Goal: Task Accomplishment & Management: Manage account settings

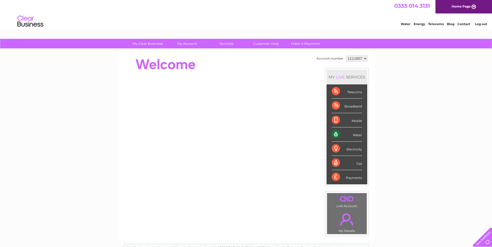
click at [339, 132] on div "Water" at bounding box center [347, 135] width 30 height 14
click at [360, 134] on div "Water" at bounding box center [347, 135] width 30 height 14
click at [355, 135] on div "Water" at bounding box center [347, 135] width 30 height 14
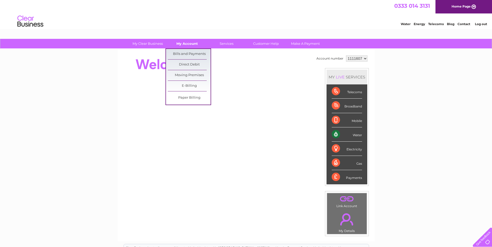
click at [176, 41] on link "My Account" at bounding box center [187, 44] width 43 height 10
click at [185, 55] on link "Bills and Payments" at bounding box center [189, 54] width 43 height 10
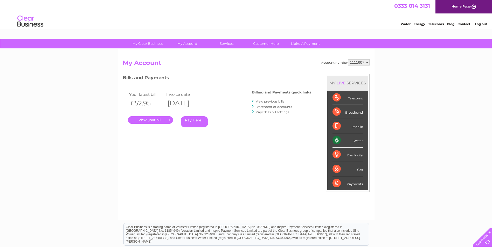
click at [151, 118] on link "." at bounding box center [150, 120] width 45 height 8
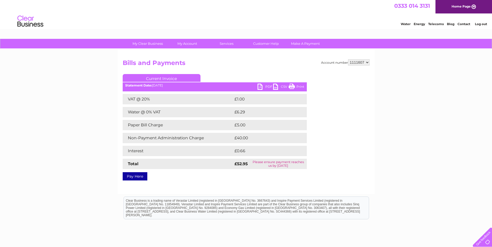
click at [262, 86] on link "PDF" at bounding box center [265, 88] width 16 height 8
